Goal: Task Accomplishment & Management: Manage account settings

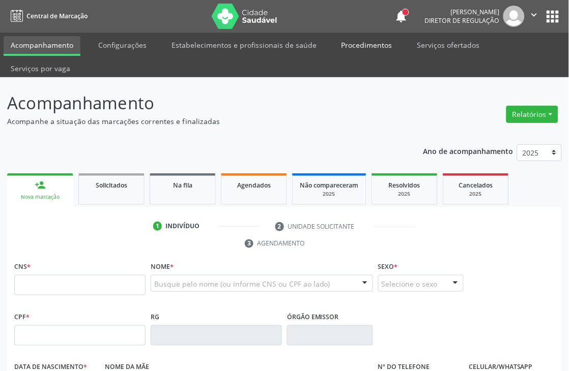
click at [354, 47] on link "Procedimentos" at bounding box center [366, 45] width 65 height 18
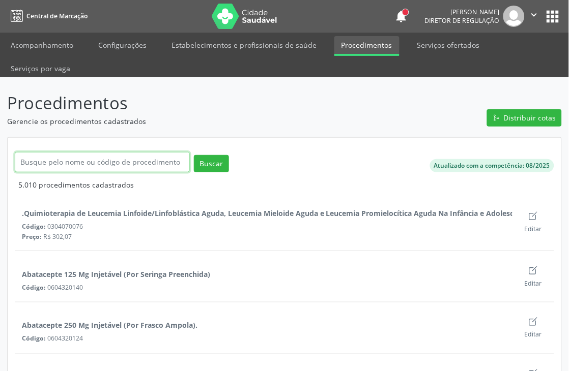
click at [54, 156] on input "text" at bounding box center [102, 162] width 175 height 20
type input "beta"
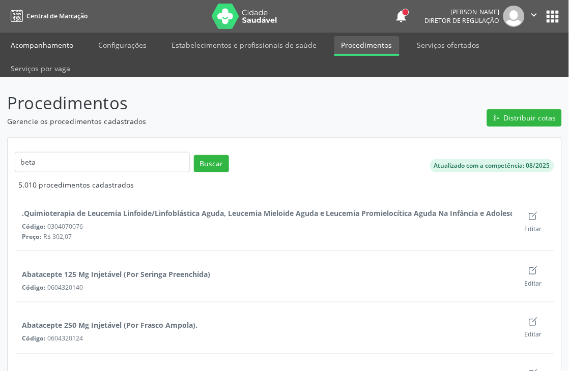
click at [46, 44] on link "Acompanhamento" at bounding box center [42, 45] width 77 height 18
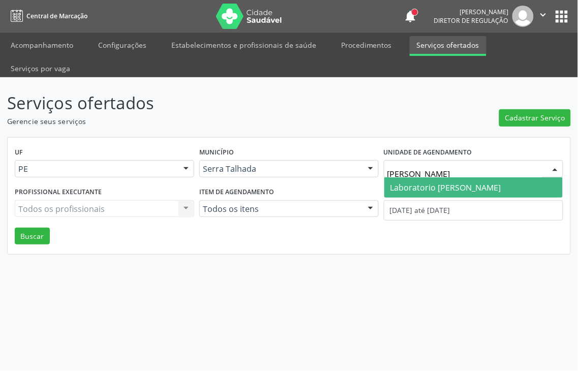
type input "[PERSON_NAME]"
click at [435, 182] on span "Laboratorio [PERSON_NAME]" at bounding box center [446, 187] width 111 height 11
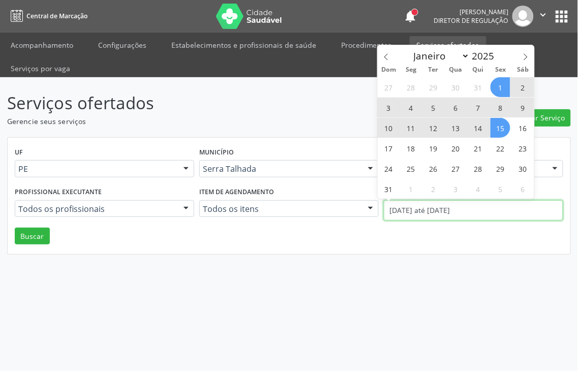
click at [439, 189] on body "Central de Marcação notifications [PERSON_NAME] Diretor de regulação  Configur…" at bounding box center [289, 185] width 578 height 371
click at [386, 54] on icon at bounding box center [386, 56] width 7 height 7
select select "6"
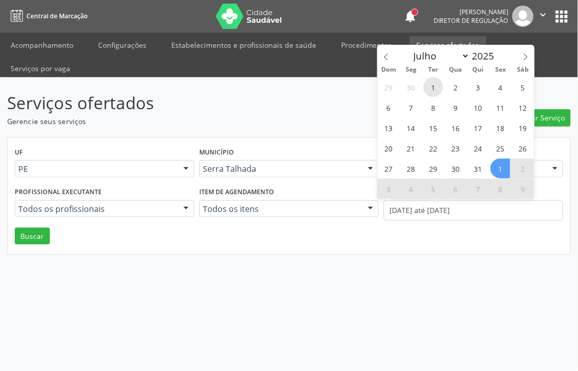
click at [435, 88] on span "1" at bounding box center [434, 87] width 20 height 20
type input "01/07/2025"
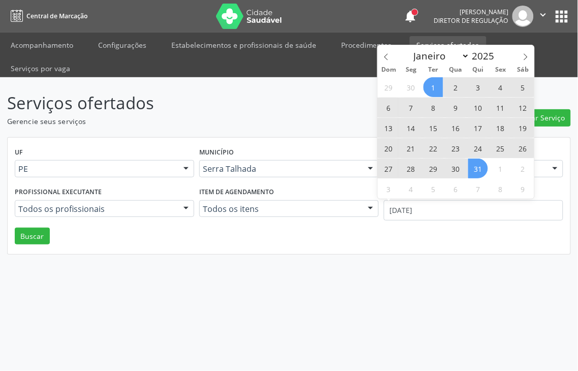
click at [476, 170] on span "31" at bounding box center [479, 169] width 20 height 20
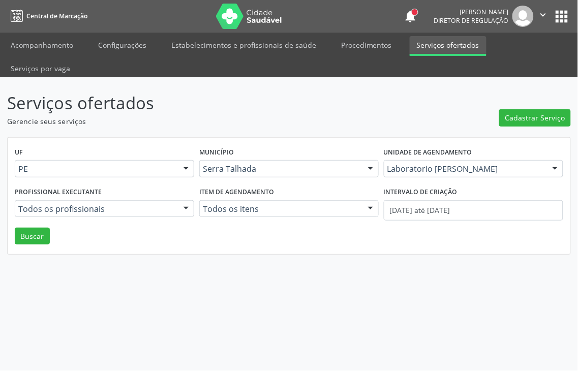
click at [35, 224] on div "UF PE PE Nenhum resultado encontrado para: " " Não há nenhuma opção para ser ex…" at bounding box center [289, 196] width 563 height 117
click at [35, 228] on button "Buscar" at bounding box center [32, 236] width 35 height 17
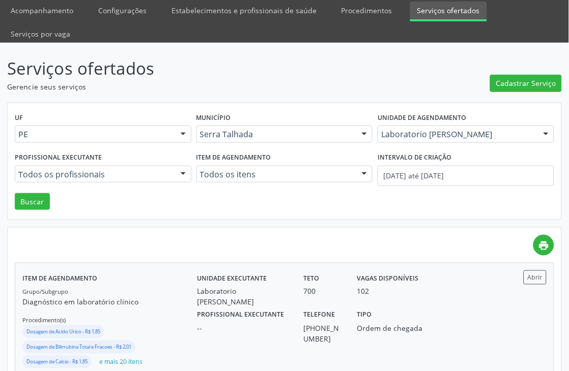
scroll to position [63, 0]
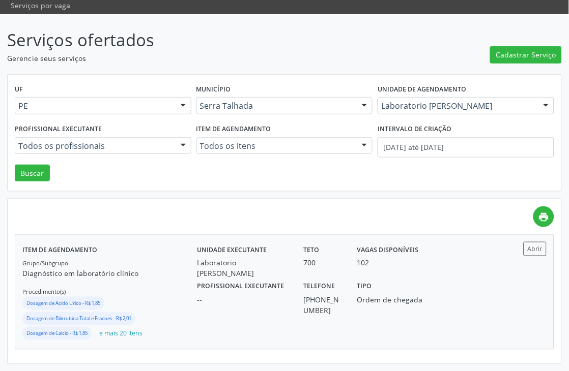
click at [477, 298] on div "Profissional executante -- Telefone (87) 98117-4075 Tipo Ordem de chegada" at bounding box center [350, 297] width 320 height 37
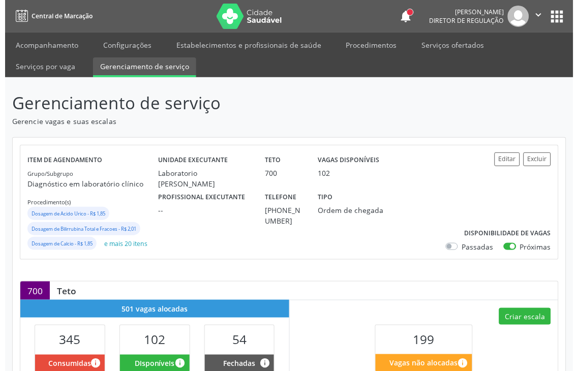
scroll to position [113, 0]
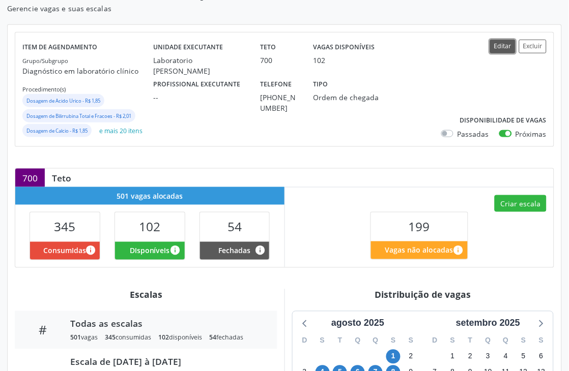
click at [509, 47] on button "Editar" at bounding box center [502, 47] width 25 height 14
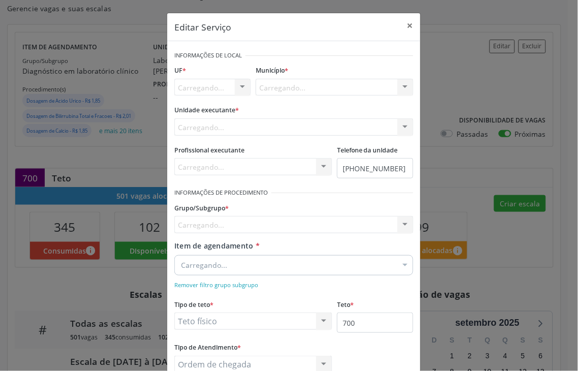
scroll to position [0, 0]
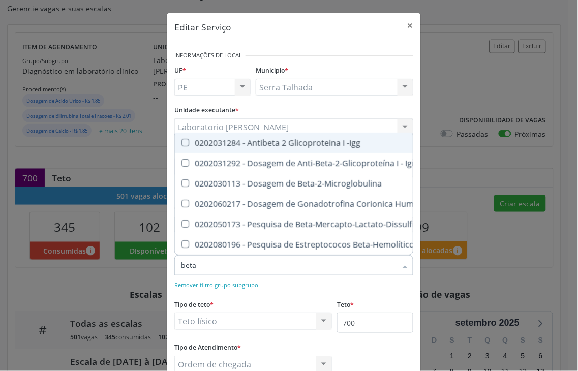
type input "beta h"
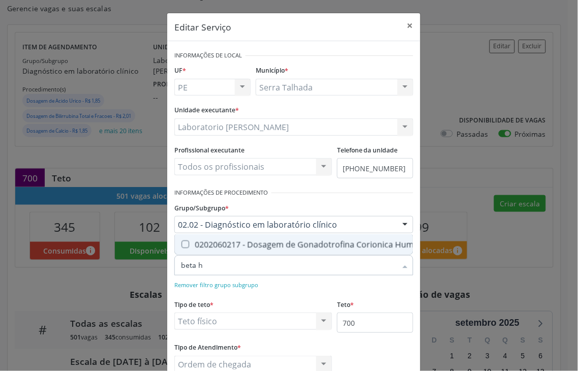
click at [301, 241] on div "0202060217 - Dosagem de Gonadotrofina Corionica Humana (Hcg, Beta Hcg)" at bounding box center [334, 245] width 307 height 8
checkbox Hcg\) "true"
click at [315, 293] on form "Informações de Local UF * PE PE Nenhum resultado encontrado para: " " Não há ne…" at bounding box center [293, 217] width 239 height 339
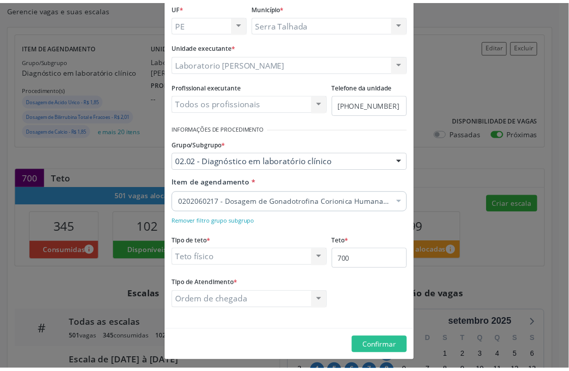
scroll to position [68, 0]
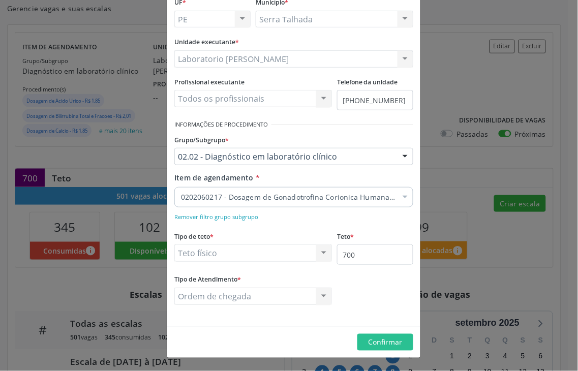
click at [425, 105] on div "Editar Serviço × Informações de Local UF * PE PE Nenhum resultado encontrado pa…" at bounding box center [289, 185] width 578 height 371
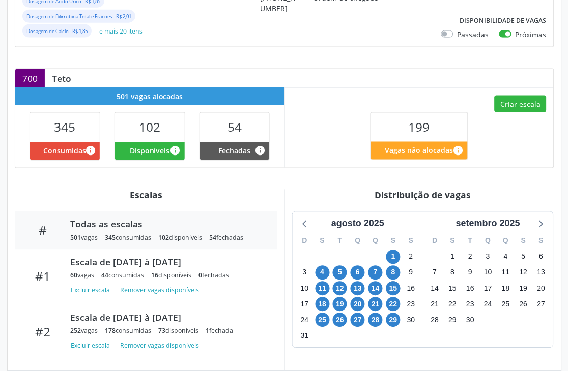
scroll to position [0, 0]
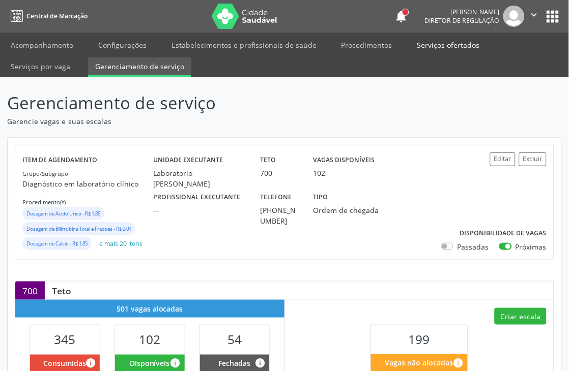
click at [439, 45] on link "Serviços ofertados" at bounding box center [448, 45] width 77 height 18
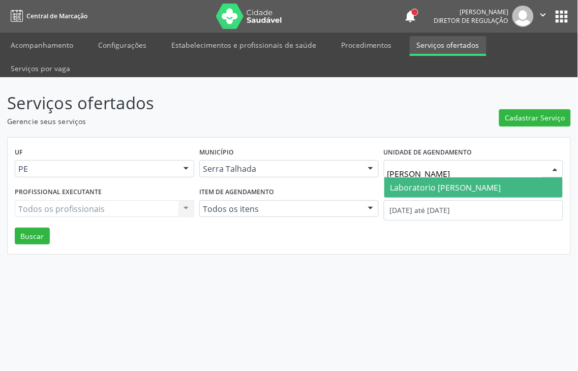
type input "[PERSON_NAME]"
click at [450, 182] on span "Laboratorio [PERSON_NAME]" at bounding box center [446, 187] width 111 height 11
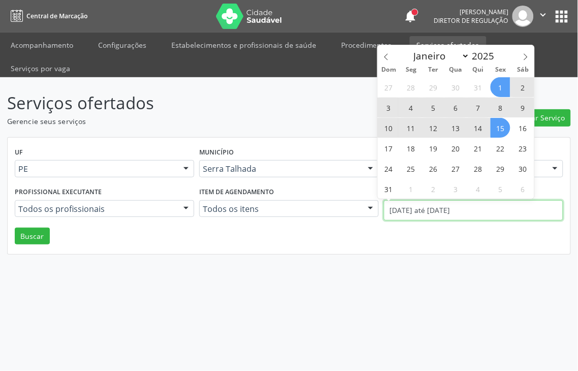
click at [418, 194] on body "Central de Marcação notifications [PERSON_NAME] Diretor de regulação  Configur…" at bounding box center [289, 185] width 578 height 371
click at [500, 84] on span "1" at bounding box center [501, 87] width 20 height 20
type input "[DATE]"
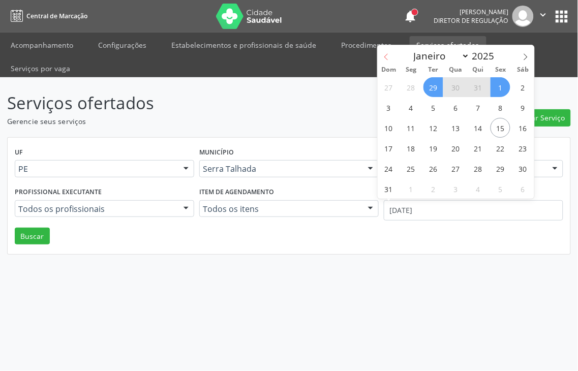
click at [378, 54] on span at bounding box center [386, 53] width 17 height 17
select select "6"
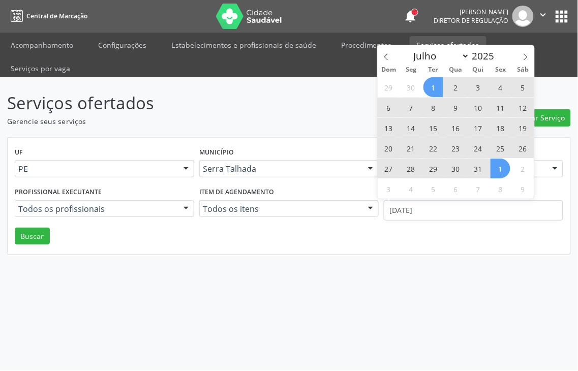
click at [435, 83] on span "1" at bounding box center [434, 87] width 20 height 20
select select "7"
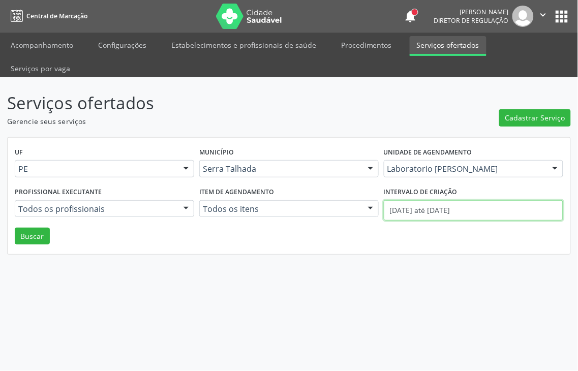
click at [468, 189] on body "Central de Marcação notifications [PERSON_NAME] Diretor de regulação  Configur…" at bounding box center [289, 185] width 578 height 371
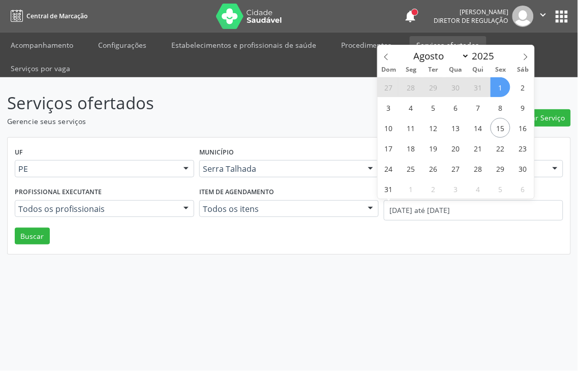
click at [499, 83] on span "1" at bounding box center [501, 87] width 20 height 20
type input "[DATE]"
click at [388, 53] on icon at bounding box center [386, 56] width 7 height 7
select select "6"
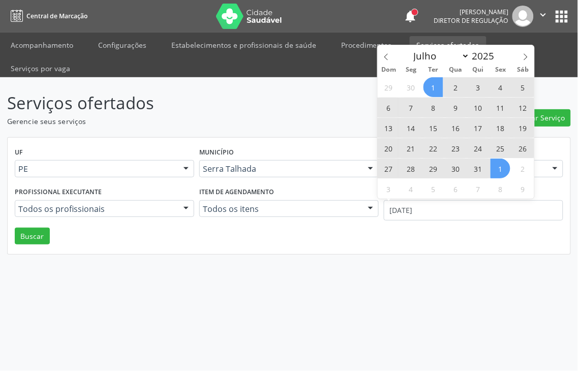
click at [429, 89] on span "1" at bounding box center [434, 87] width 20 height 20
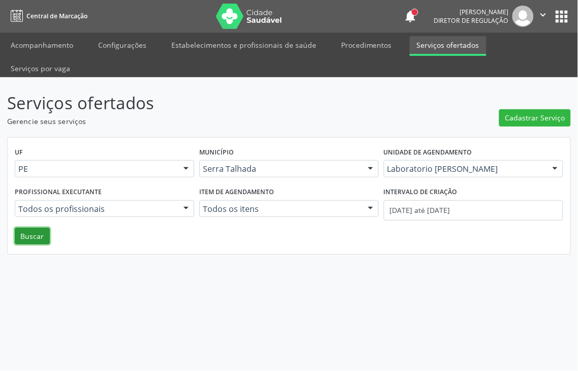
click at [26, 228] on button "Buscar" at bounding box center [32, 236] width 35 height 17
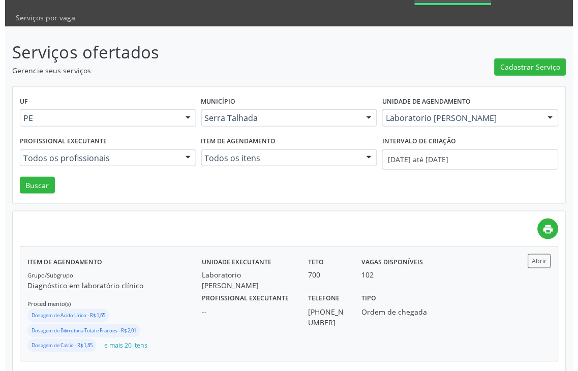
scroll to position [63, 0]
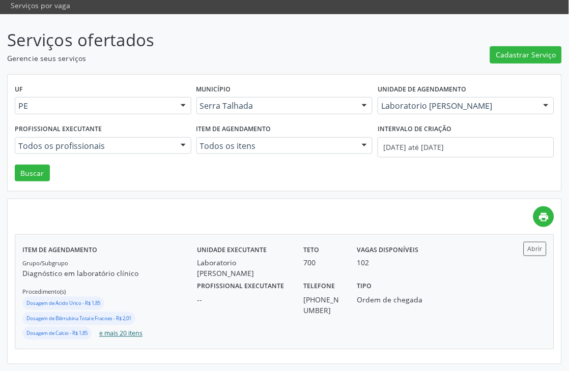
click at [118, 337] on button "e mais 20 itens" at bounding box center [120, 334] width 51 height 14
click at [528, 54] on span "Cadastrar Serviço" at bounding box center [526, 54] width 60 height 11
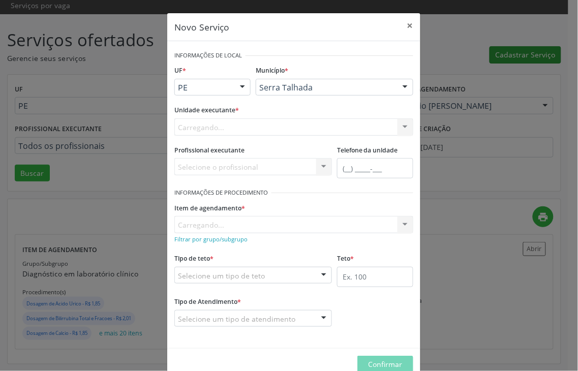
scroll to position [0, 0]
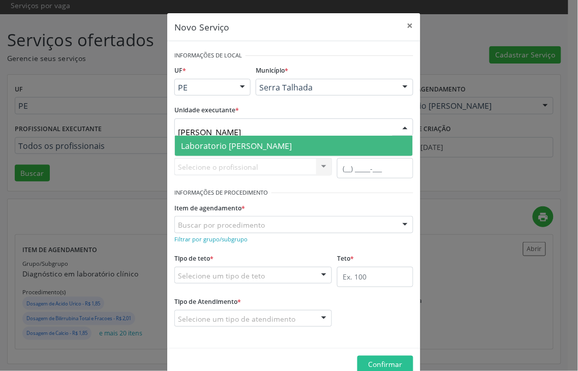
type input "[PERSON_NAME]"
click at [223, 144] on span "Laboratorio [PERSON_NAME]" at bounding box center [236, 145] width 111 height 11
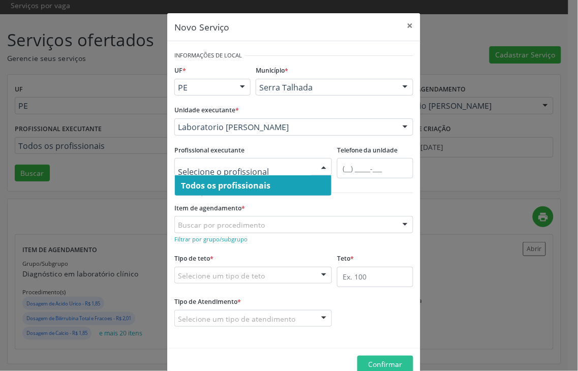
click at [253, 182] on span "Todos os profissionais" at bounding box center [226, 185] width 90 height 11
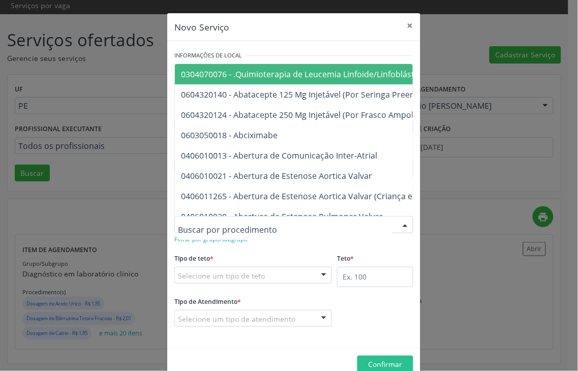
click at [224, 245] on form "Informações de Local UF * PE PE Nenhum resultado encontrado para: " " Não há ne…" at bounding box center [293, 194] width 239 height 293
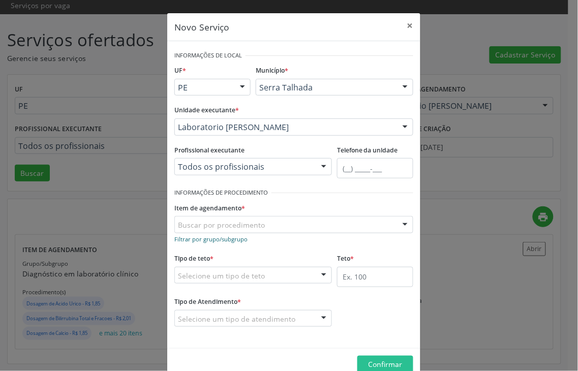
click at [222, 236] on small "Filtrar por grupo/subgrupo" at bounding box center [210, 240] width 73 height 8
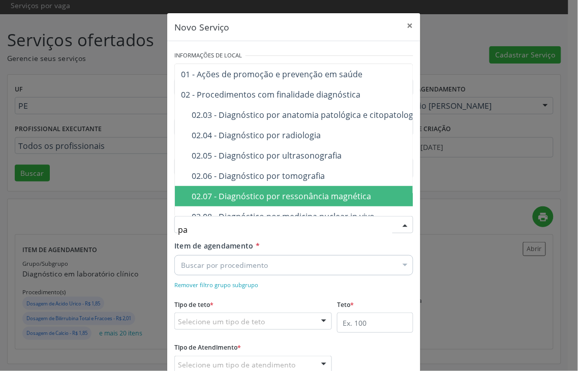
type input "p"
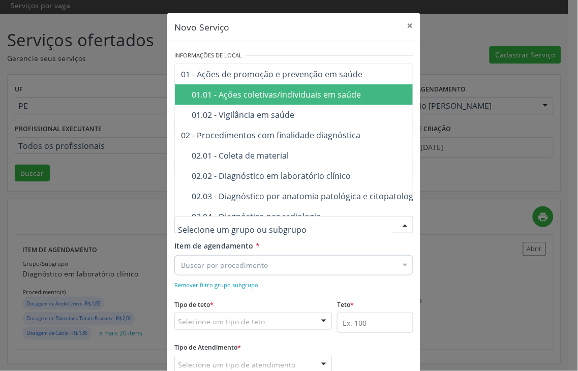
click at [397, 240] on div "Grupo/Subgrupo * 01 - Ações de promoção e prevenção em saúde 01.01 - Ações cole…" at bounding box center [294, 220] width 244 height 40
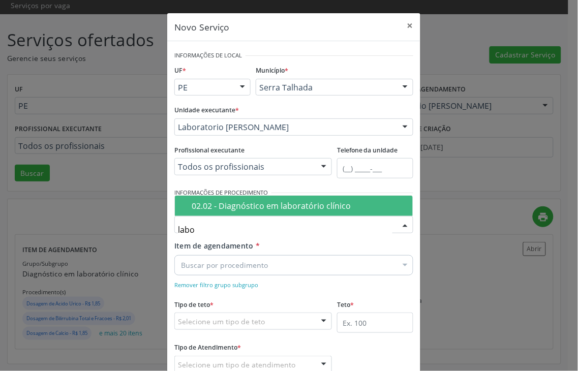
type input "labor"
click at [238, 216] on span "02.02 - Diagnóstico em laboratório clínico" at bounding box center [294, 206] width 238 height 20
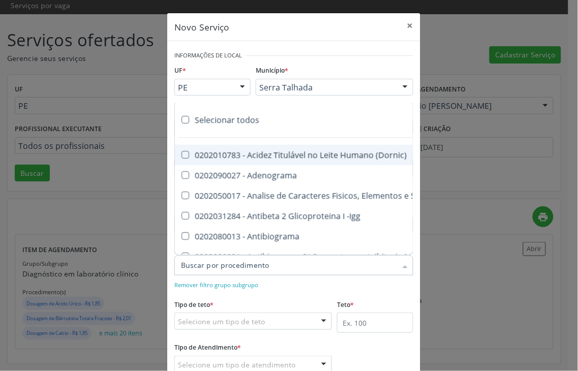
click at [210, 121] on div "Selecionar todos" at bounding box center [570, 120] width 791 height 20
checkbox input "true"
checkbox \(Dornic\) "true"
checkbox Adenograma "true"
checkbox Urina "true"
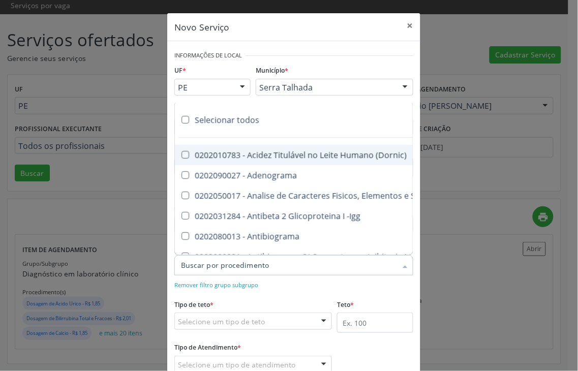
checkbox -Igg "true"
checkbox Antibiograma "true"
checkbox Minima "true"
checkbox Blot "true"
checkbox Mlpa "true"
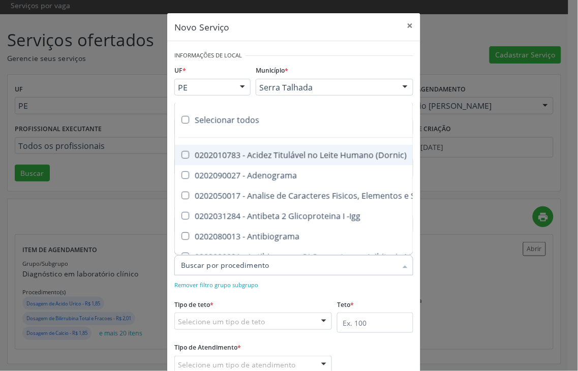
checkbox \(Hanseníase\) "true"
checkbox \(Controle\) "true"
checkbox \(Diagnóstica\) "true"
checkbox \(Gram\) "true"
checkbox Clamidia "true"
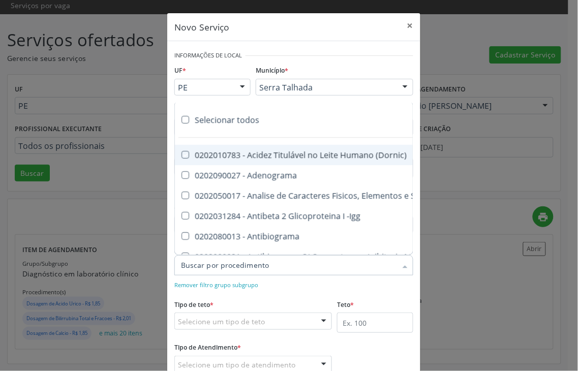
checkbox Herpesvirus "true"
checkbox Hematologica "true"
checkbox Osmolar "true"
checkbox Creatinina "true"
checkbox Fosfato "true"
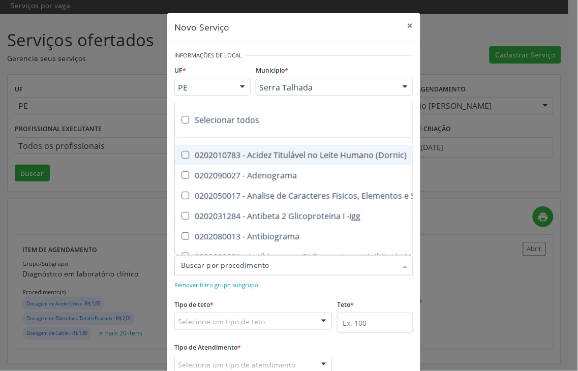
checkbox Ureia "true"
checkbox Liquor "true"
checkbox Líquor "true"
checkbox Addis "true"
checkbox B "true"
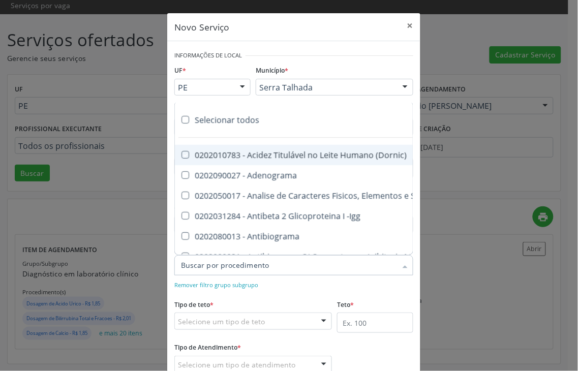
checkbox Cd4\/Cd8 "true"
checkbox Totais "true"
checkbox Plaquetas "true"
checkbox Reticulocitos "true"
checkbox Herpesvirus "true"
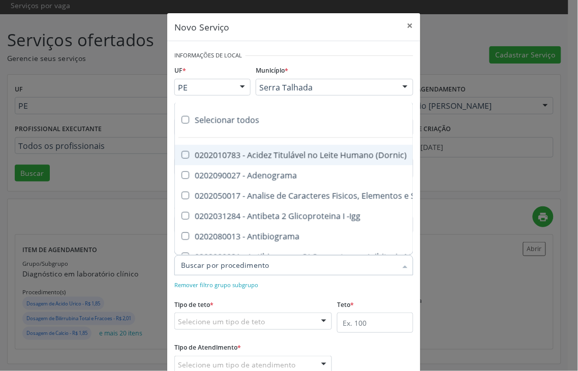
checkbox Anaerobicas "true"
checkbox Fungos "true"
checkbox Micobactérias "true"
checkbox Identificação "true"
checkbox \(Pos-Pasteurização\) "true"
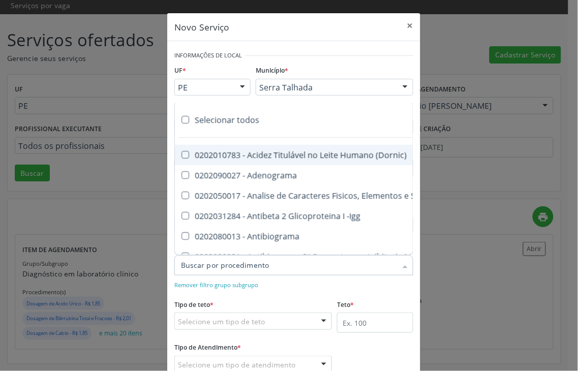
checkbox Biotinidase "true"
checkbox \(Confirmatorio\) "true"
checkbox Congênita "true"
checkbox \(Confirmatorio\) "true"
checkbox Molecular "true"
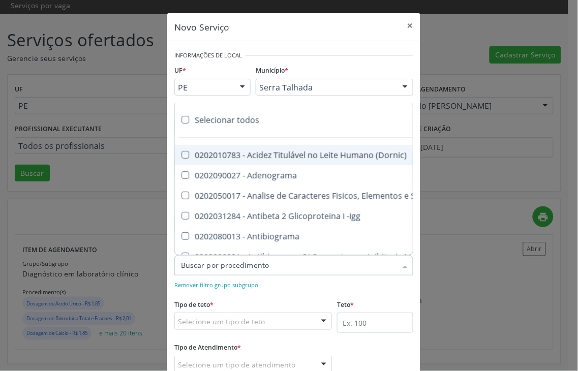
checkbox Parceria\) "true"
checkbox Gestante "true"
checkbox \(Qualitativo\) "true"
checkbox Tardio\) "true"
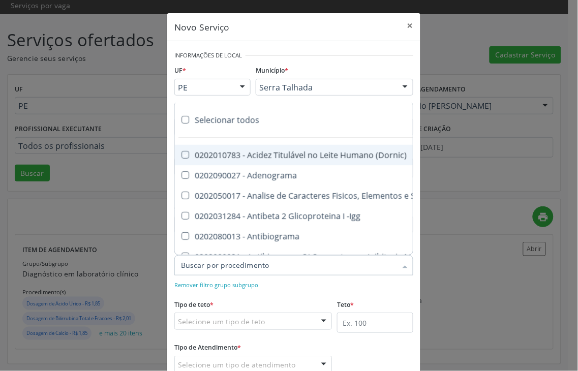
checkbox \(Qualitativo\) "true"
checkbox Abo "true"
checkbox Antiplaquetarios "true"
checkbox Ferro "true"
checkbox Bandas\) "true"
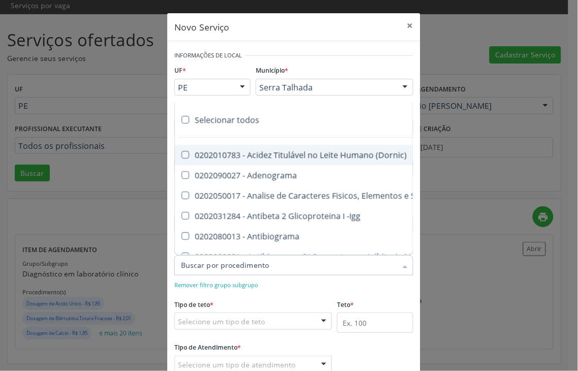
checkbox Bandas\) "true"
checkbox Aminoacidos "true"
checkbox Dosagens\) "true"
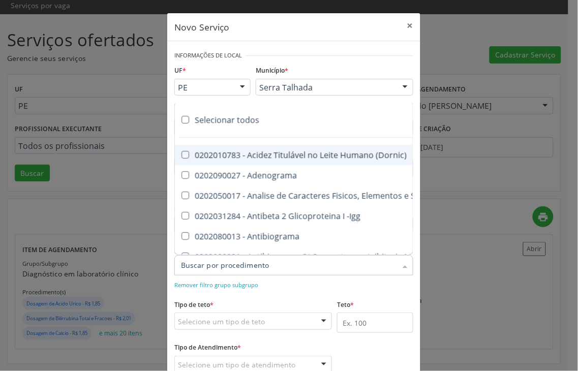
checkbox Osmolalidade "true"
checkbox Reativa "true"
checkbox \(Ch50\) "true"
checkbox Ordenhado "true"
checkbox Dosagens\) "true"
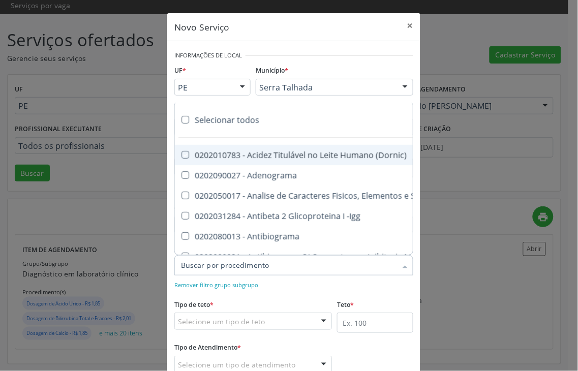
checkbox Dosagens\) "true"
checkbox Globular "true"
checkbox \(Cada\) "true"
checkbox Reumatoide "true"
checkbox Amniótico "true"
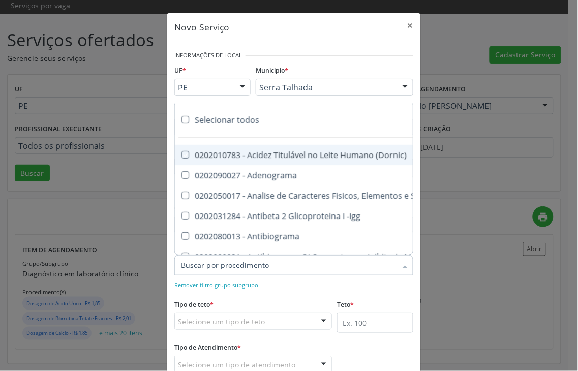
checkbox Osmolaridade "true"
checkbox T3 "true"
checkbox Sulfo-Hemoglobina "true"
checkbox Reverso "true"
checkbox Coagulação "true"
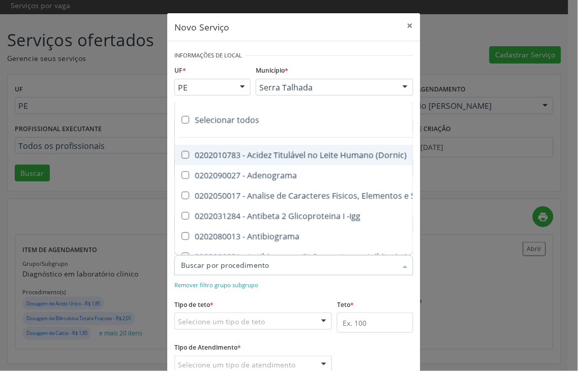
checkbox Euglobulina "true"
checkbox -Duke "true"
checkbox Ivy "true"
checkbox Hemácias "true"
checkbox Trombina "true"
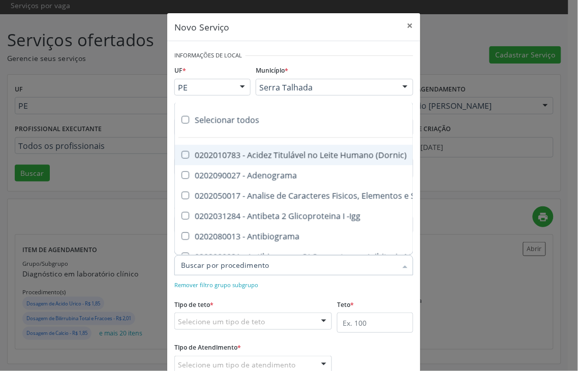
checkbox Ativada\) "true"
checkbox \(Tap\) "true"
checkbox \(Vhs\) "true"
checkbox Livre "true"
checkbox Molecular "true"
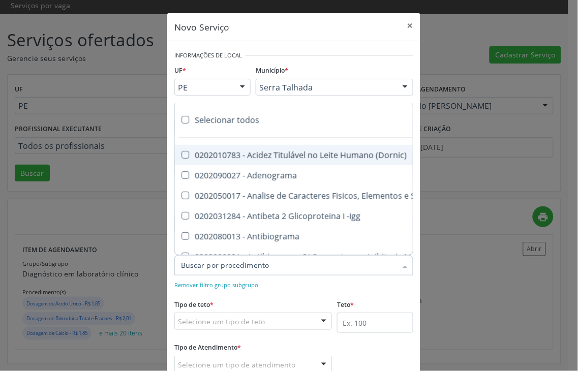
checkbox Noturna "true"
checkbox Organicos "true"
checkbox Soro "true"
checkbox Aminoácidos "true"
checkbox Acilcarnitinas "true"
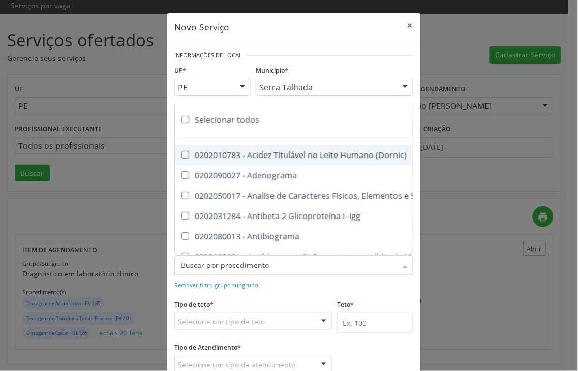
checkbox Orgânicos "true"
checkbox Pezinho\) "true"
checkbox Complemento "true"
checkbox Pezinho\) "true"
checkbox 17-Alfa-Hidroxiprogesterona "true"
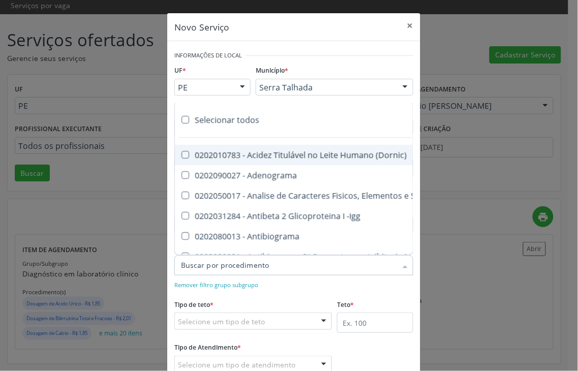
checkbox Totais "true"
checkbox 17-Hidroxicorticosteroides "true"
checkbox D "true"
checkbox 5-Nucleotidase "true"
checkbox Acetona "true"
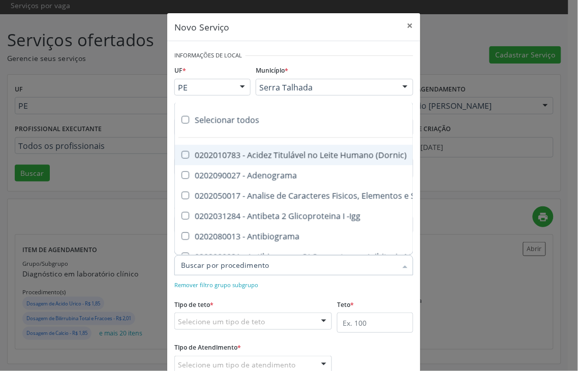
checkbox \(Serotonina\) "true"
checkbox Ascorbico "true"
checkbox Delta-Aminolevulinico "true"
checkbox Hipurico "true"
checkbox Mandelico "true"
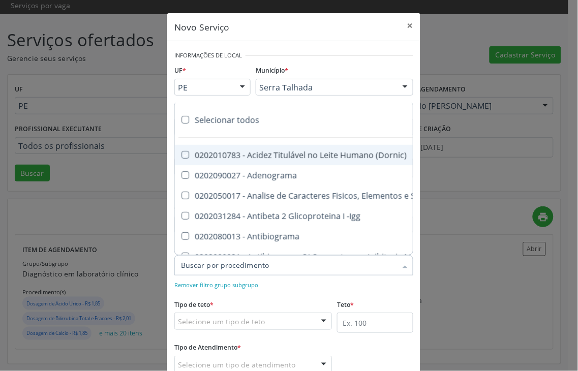
checkbox Metil-Hipurico "true"
checkbox Urico "true"
checkbox Valproico "true"
checkbox Vanilmandelico "true"
checkbox \(Ada\) "true"
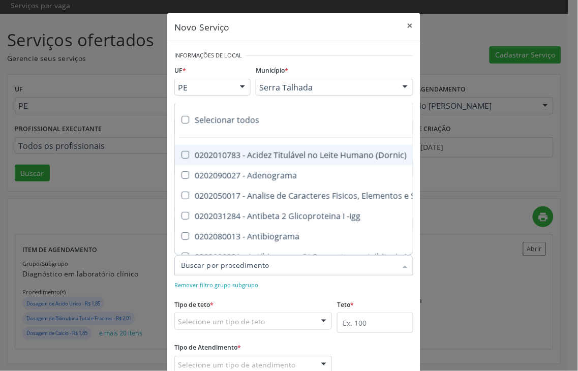
checkbox \(Acth\) "true"
checkbox Ala-Desidratase "true"
checkbox Etilico "true"
checkbox Aldolase "true"
checkbox Aldosterona "true"
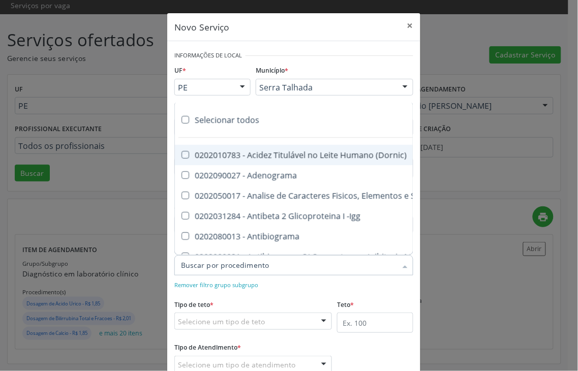
checkbox Alfa-1-Antitripsina "true"
checkbox Acida "true"
checkbox Alfa-2-Macroglobulina "true"
checkbox Alfa-Fetoproteina "true"
checkbox Aluminio "true"
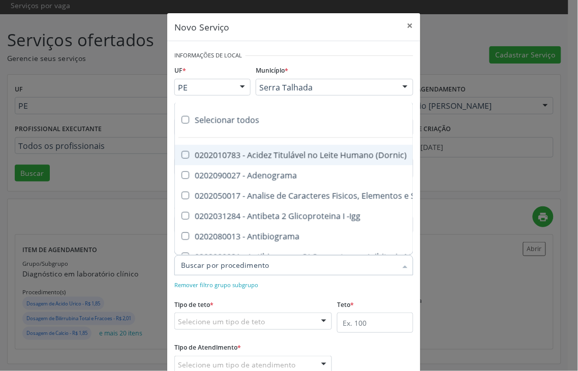
checkbox Amilase "true"
checkbox Aminoglicosideos "true"
checkbox Amonia "true"
checkbox Ciclico "true"
checkbox Androstenediona "true"
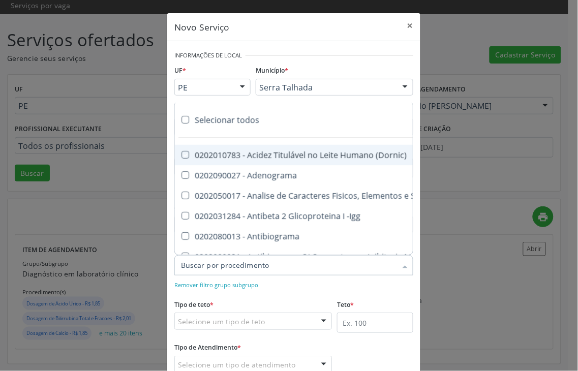
checkbox Anfetaminas "true"
checkbox Igm "true"
checkbox Circulante "true"
checkbox Anti-Achr "true"
checkbox Igg "true"
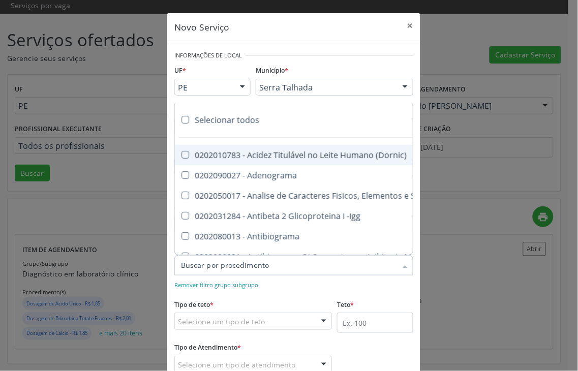
checkbox Iga "true"
checkbox Triciclicos "true"
checkbox \(Psa\) "true"
checkbox III "true"
checkbox Barbituratos "true"
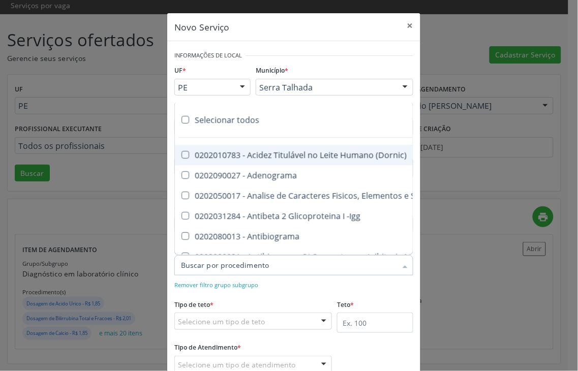
checkbox Benzodiazepinicos "true"
checkbox Beta-2-Microglobulina "true"
checkbox Fracoes "true"
checkbox Cadmio "true"
checkbox Calcio "true"
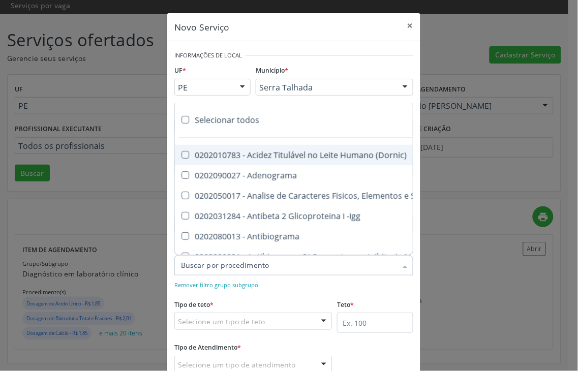
checkbox Ionizavel "true"
checkbox Calcitonina "true"
checkbox Carbamazepina "true"
checkbox Carboxi-Hemoglobina "true"
checkbox Caroteno "true"
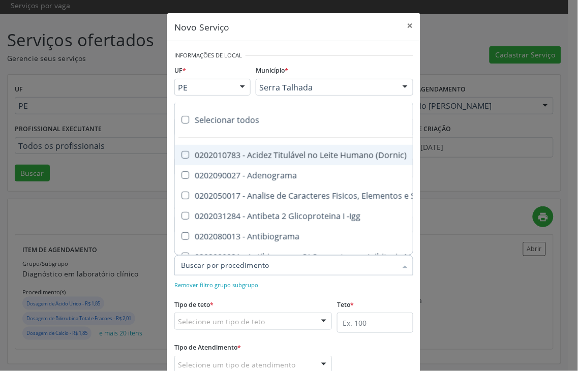
checkbox Catecolaminas "true"
checkbox Ceruloplasmina "true"
checkbox Chumbo "true"
checkbox Ciclosporina "true"
checkbox Citrato "true"
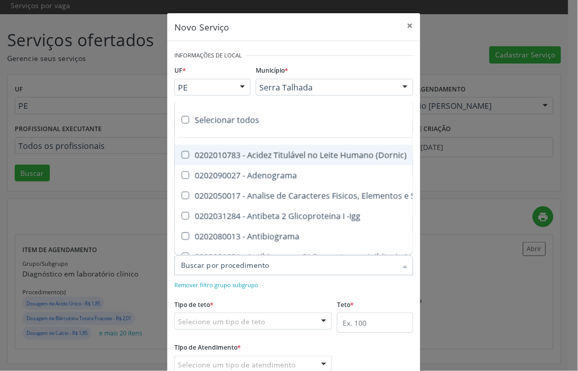
checkbox Cloreto "true"
checkbox Suor "true"
checkbox Cobre "true"
checkbox Hdl "true"
checkbox Ldl "true"
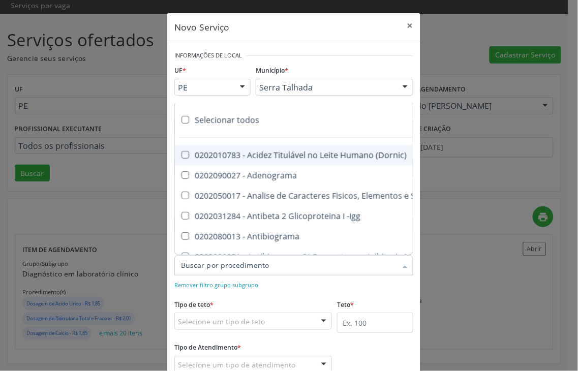
checkbox Total "true"
checkbox Colinesterase "true"
checkbox C3 "true"
checkbox C4 "true"
checkbox Cortisol "true"
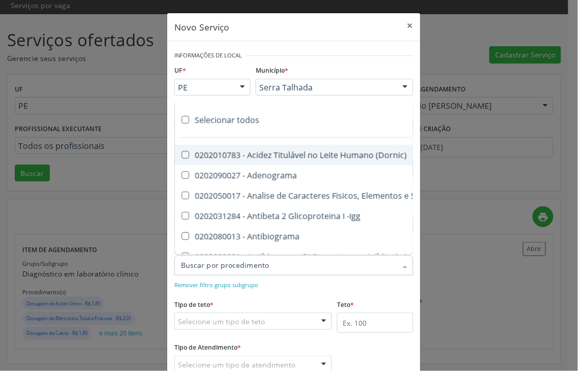
checkbox Creatinina "true"
checkbox Amniótico "true"
checkbox \(Cpk\) "true"
checkbox Mb "true"
checkbox Crioaglutinina "true"
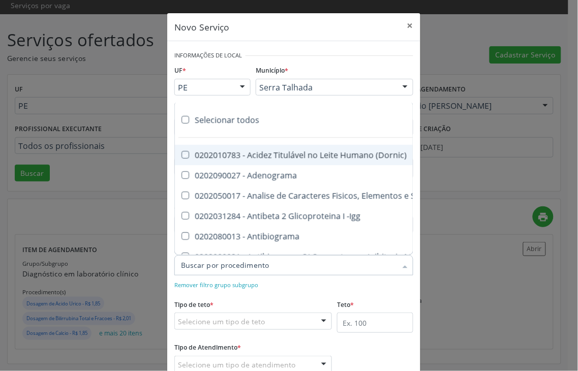
checkbox \(Dhea\) "true"
checkbox Alfa-Hidroxibutirica "true"
checkbox Glutamica "true"
checkbox Latica "true"
checkbox Fracionadas\) "true"
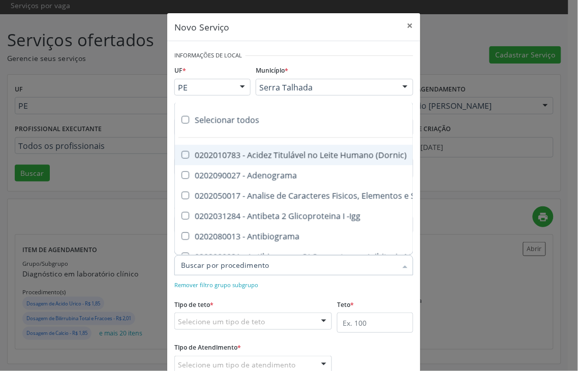
checkbox Digitoxina\) "true"
checkbox \(Dht\) "true"
checkbox Fecal "true"
checkbox Estradiol "true"
checkbox Estriol "true"
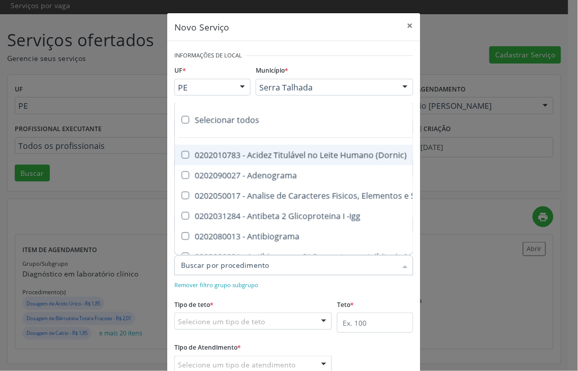
checkbox Estrona "true"
checkbox Etossuximida "true"
checkbox II "true"
checkbox Ix "true"
checkbox V "true"
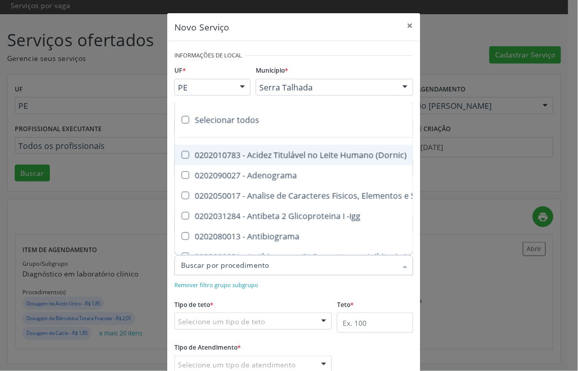
checkbox Vii "true"
checkbox Viii "true"
checkbox \(Inibidor\) "true"
checkbox \(Antigeno\) "true"
checkbox X "true"
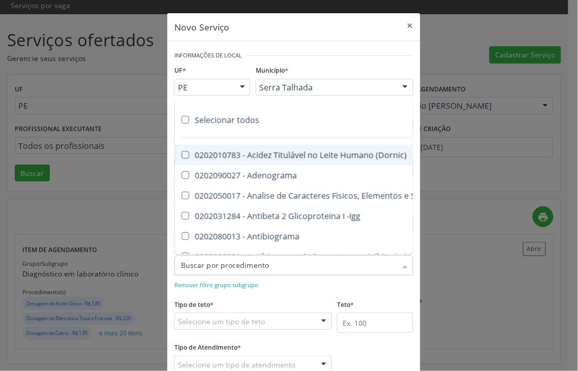
checkbox Xi "true"
checkbox Xii "true"
checkbox Xiii "true"
checkbox Tardio\) "true"
checkbox Pezinho\) "true"
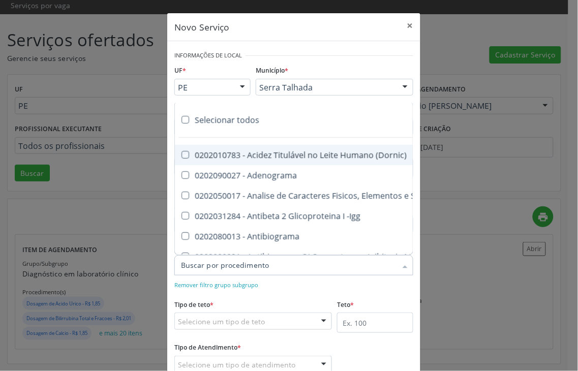
checkbox T4 "true"
checkbox Fenitoina "true"
checkbox Fenol "true"
checkbox Ferritina "true"
checkbox Serico "true"
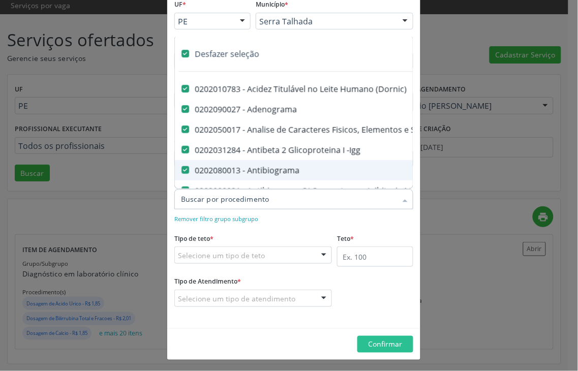
scroll to position [68, 0]
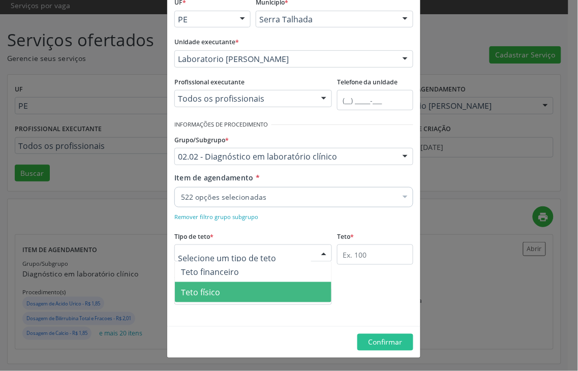
click at [232, 290] on span "Teto físico" at bounding box center [253, 292] width 157 height 20
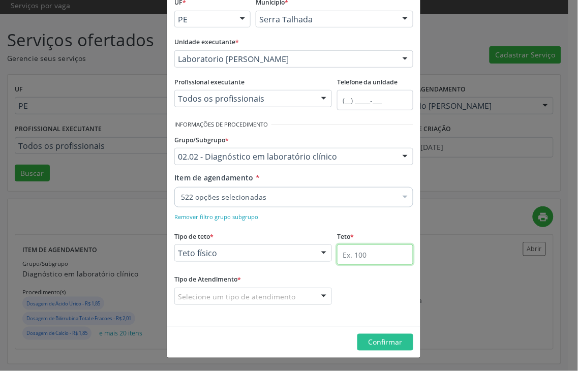
click at [383, 265] on input "text" at bounding box center [375, 255] width 76 height 20
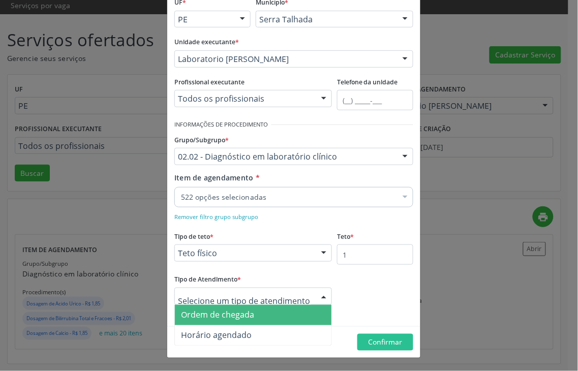
click at [230, 317] on span "Ordem de chegada" at bounding box center [217, 315] width 73 height 11
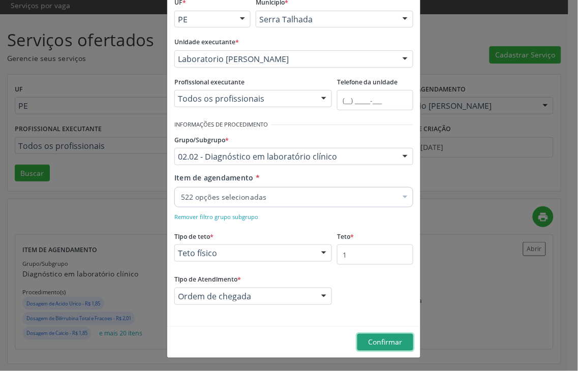
click at [375, 338] on span "Confirmar" at bounding box center [386, 343] width 34 height 10
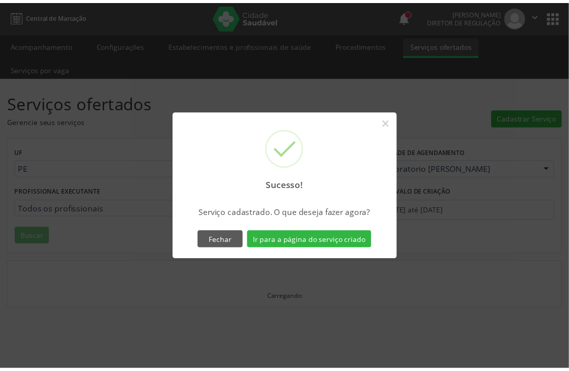
scroll to position [0, 0]
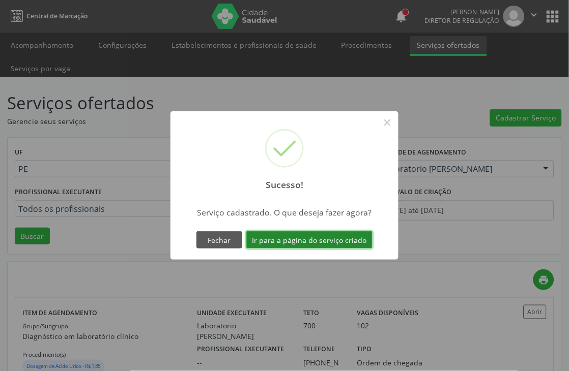
click at [304, 235] on button "Ir para a página do serviço criado" at bounding box center [309, 239] width 126 height 17
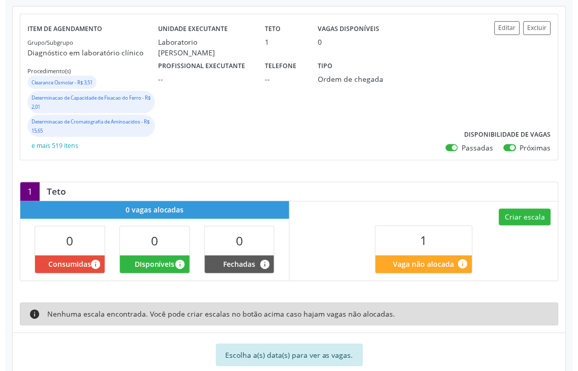
scroll to position [156, 0]
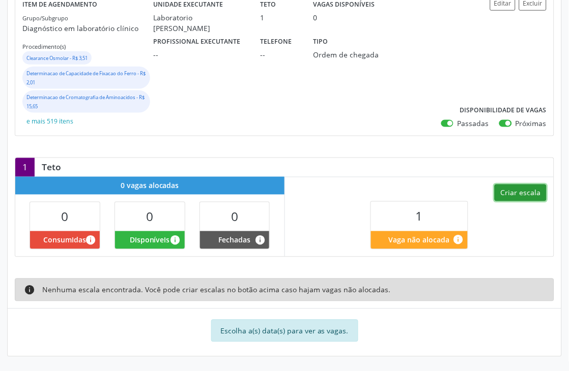
click at [507, 192] on button "Criar escala" at bounding box center [520, 193] width 52 height 17
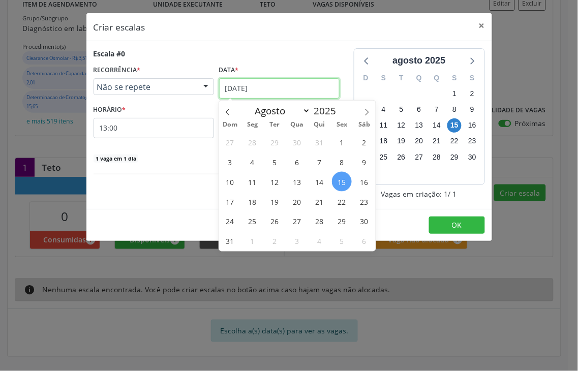
click at [247, 88] on input "[DATE]" at bounding box center [279, 88] width 121 height 20
click at [322, 196] on span "21" at bounding box center [320, 202] width 20 height 20
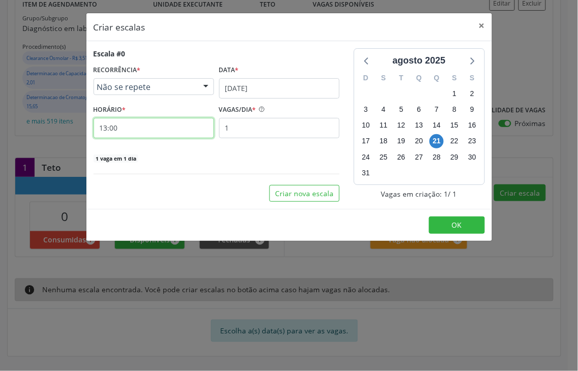
click at [133, 120] on input "13:00" at bounding box center [154, 128] width 121 height 20
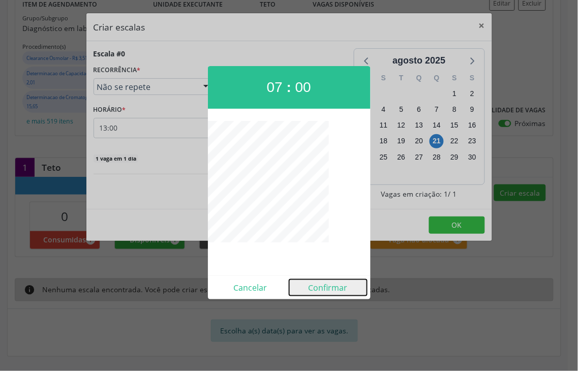
click at [322, 285] on button "Confirmar" at bounding box center [328, 288] width 78 height 16
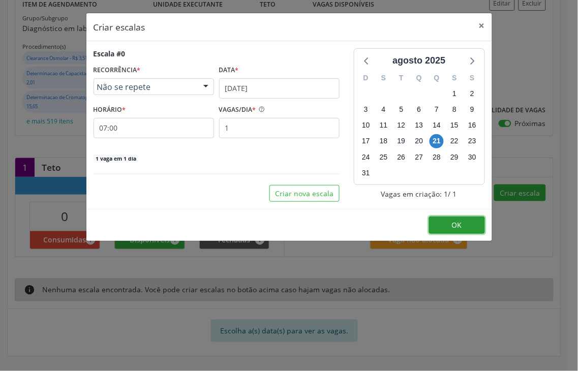
click at [467, 225] on button "OK" at bounding box center [457, 225] width 56 height 17
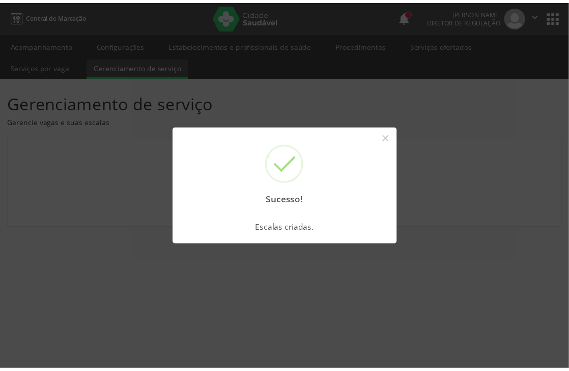
scroll to position [0, 0]
